Goal: Communication & Community: Answer question/provide support

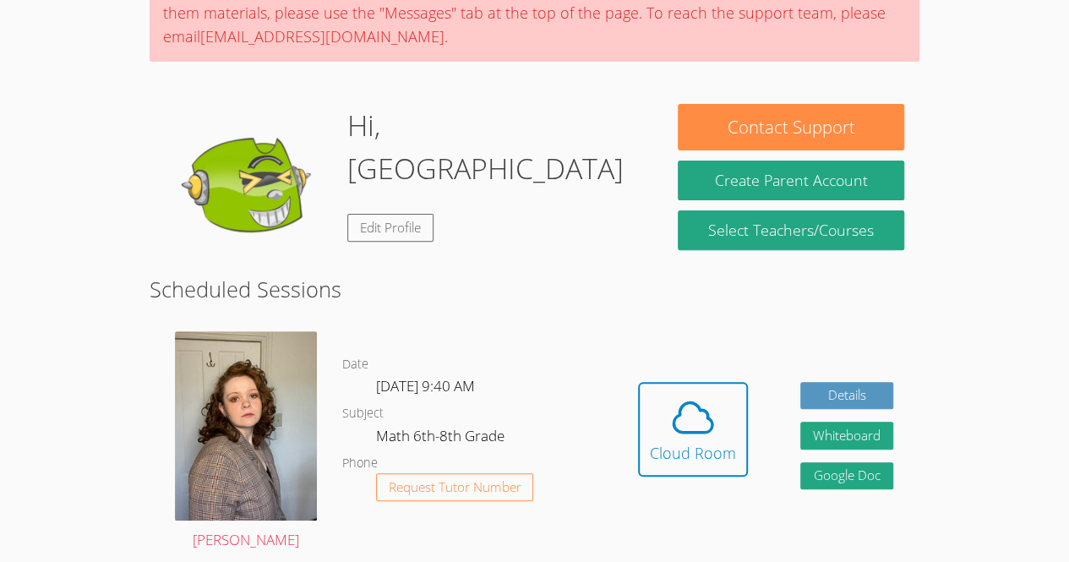
scroll to position [177, 0]
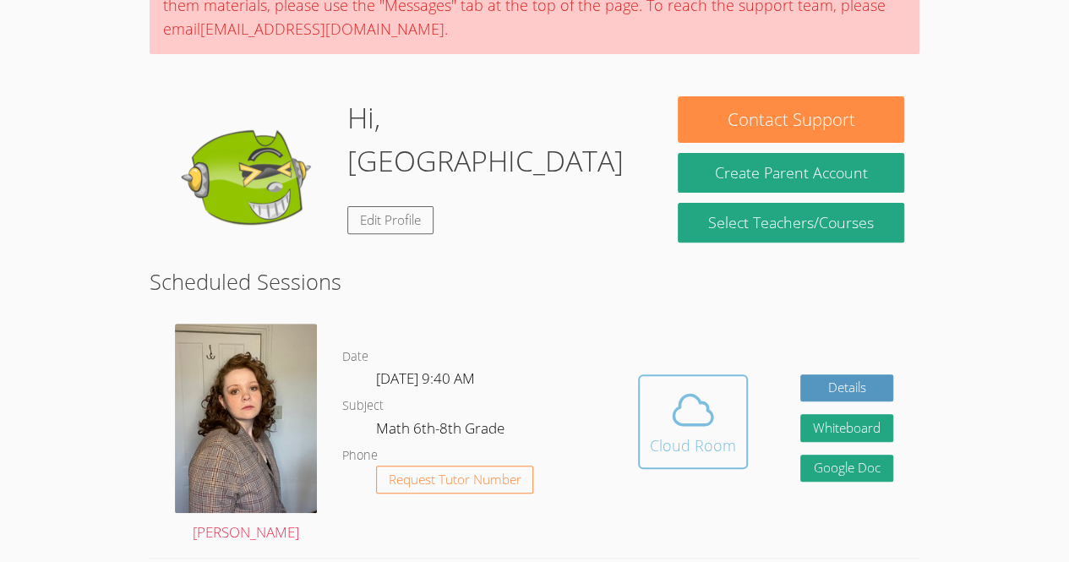
click at [709, 386] on icon at bounding box center [692, 409] width 47 height 47
click at [675, 410] on icon at bounding box center [692, 409] width 47 height 47
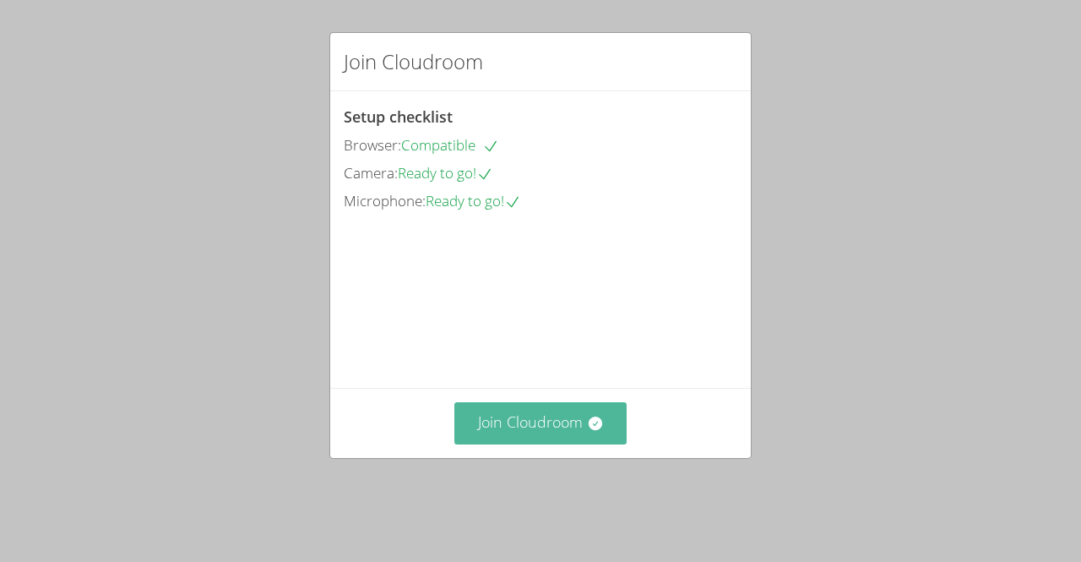
click at [520, 444] on button "Join Cloudroom" at bounding box center [541, 422] width 173 height 41
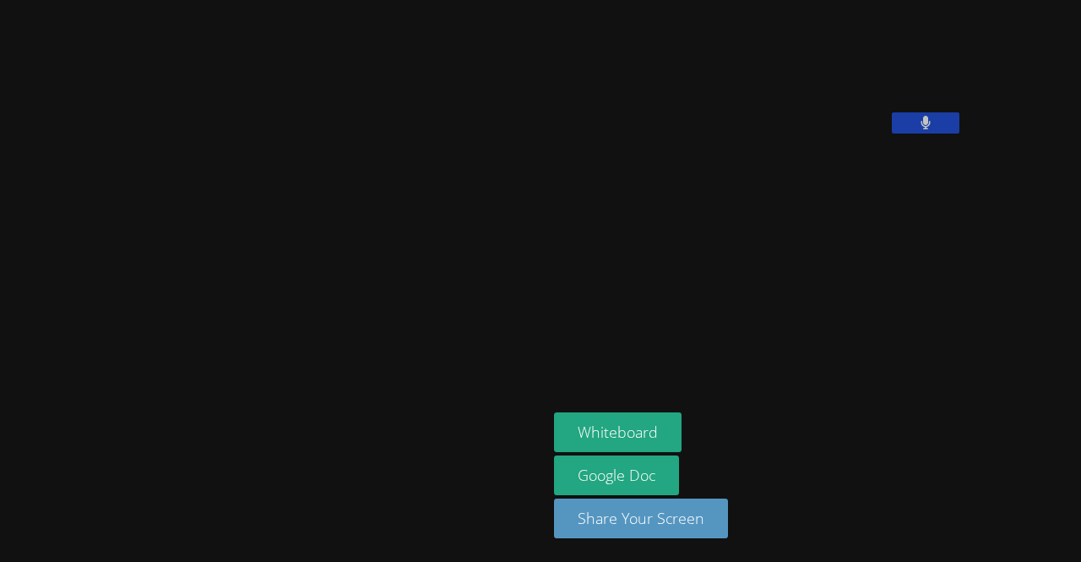
click at [554, 133] on video at bounding box center [680, 70] width 253 height 127
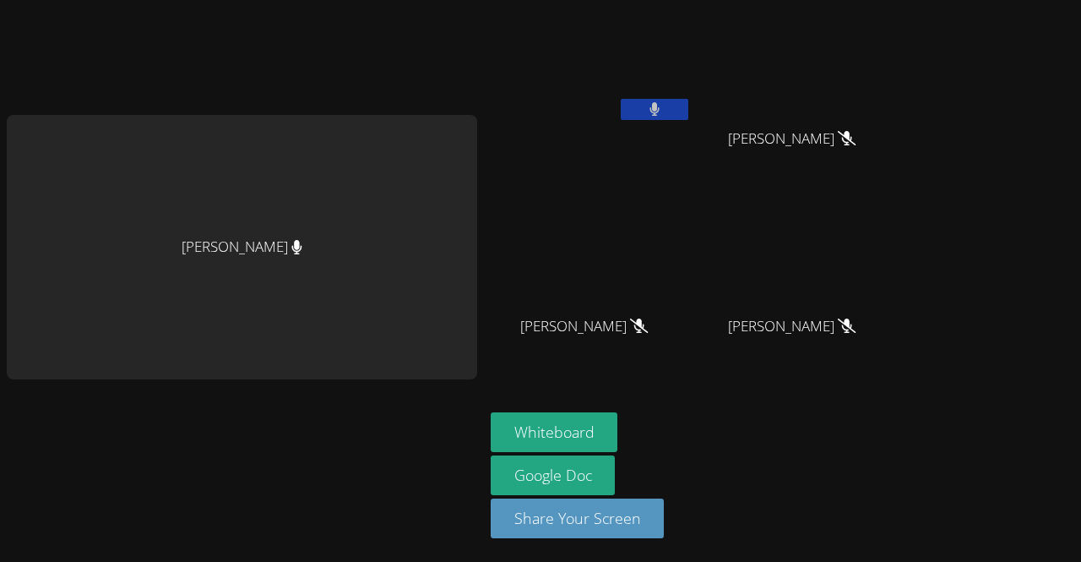
click at [656, 102] on icon at bounding box center [655, 109] width 11 height 14
click at [646, 105] on button at bounding box center [655, 109] width 68 height 21
click at [579, 435] on button "Whiteboard" at bounding box center [555, 432] width 128 height 40
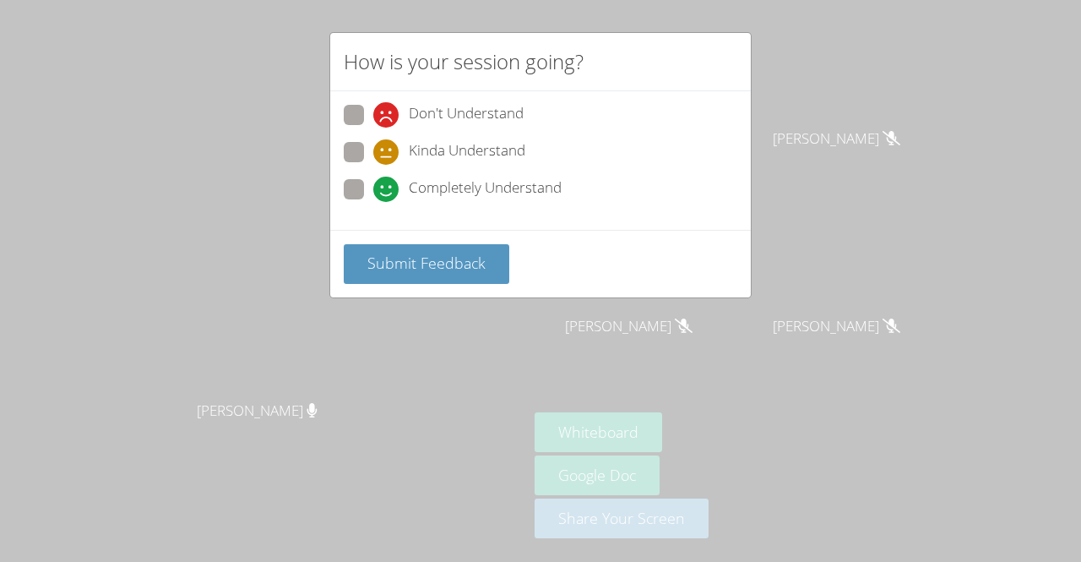
click at [444, 158] on span "Kinda Understand" at bounding box center [467, 151] width 117 height 25
click at [388, 156] on input "Kinda Understand" at bounding box center [380, 149] width 14 height 14
radio input "true"
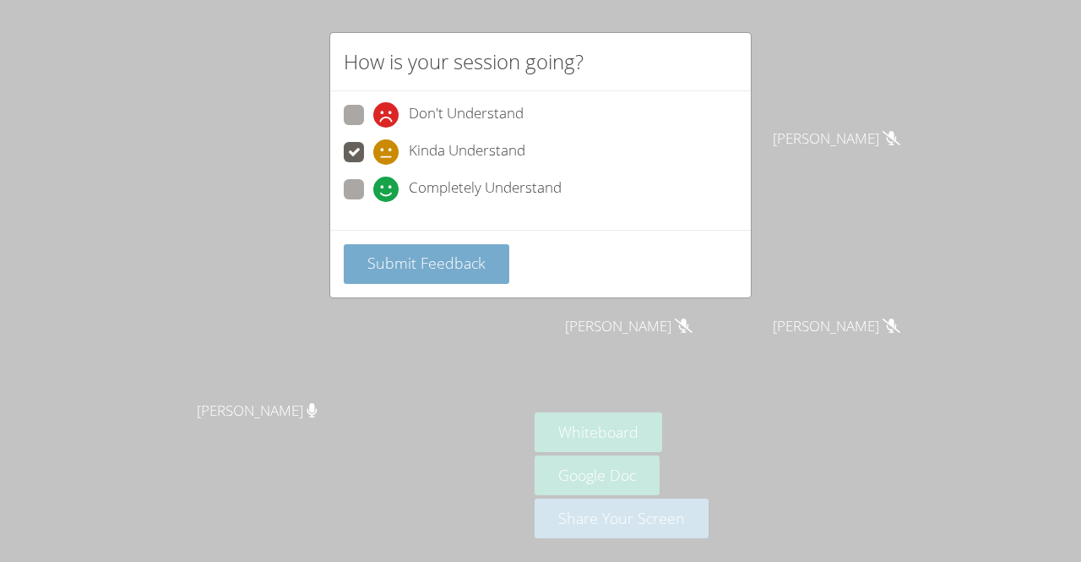
click at [407, 253] on span "Submit Feedback" at bounding box center [427, 263] width 118 height 20
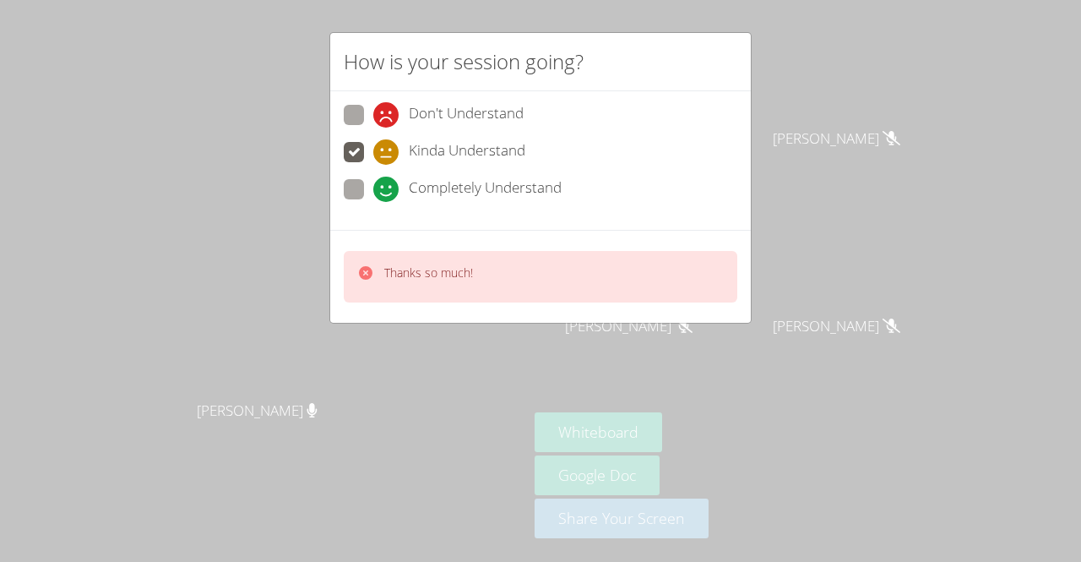
click at [645, 417] on div "How is your session going? Don't Understand Kinda Understand Completely Underst…" at bounding box center [540, 281] width 1081 height 562
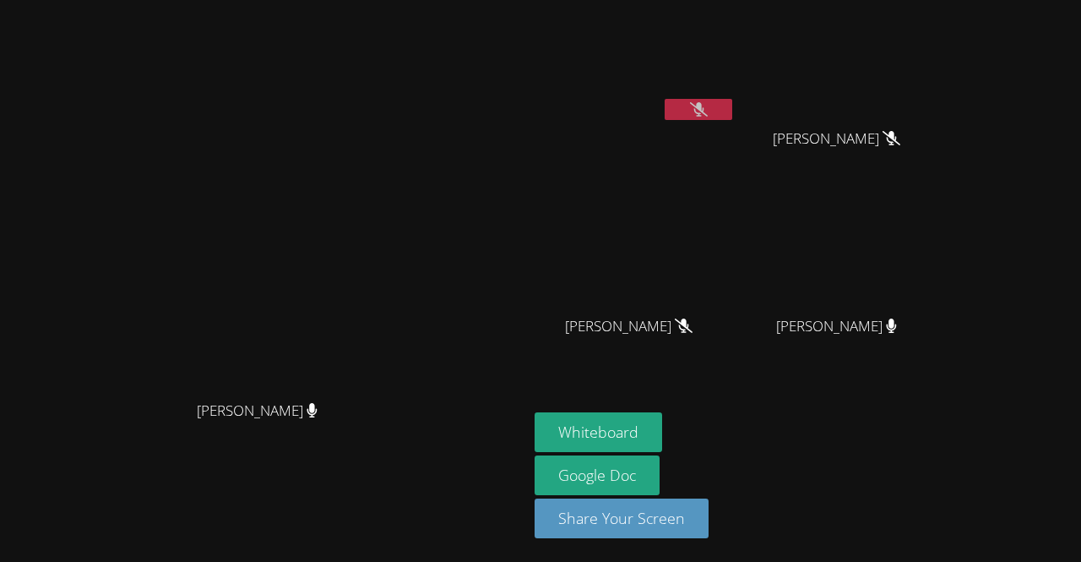
click at [1071, 174] on div "Hannah Stoodley Hannah Stoodley Odarly Monteagdo-Rodriguez Albin Morales Herrer…" at bounding box center [540, 281] width 1081 height 562
